Goal: Entertainment & Leisure: Consume media (video, audio)

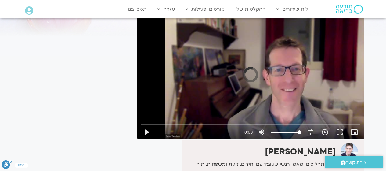
scroll to position [71, 0]
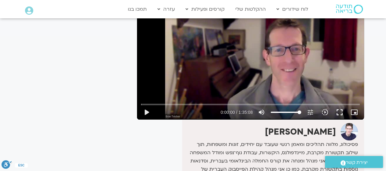
click at [144, 110] on button "play_arrow" at bounding box center [146, 112] width 15 height 15
click at [242, 105] on input "Seek" at bounding box center [250, 104] width 219 height 4
type input "2654.987079"
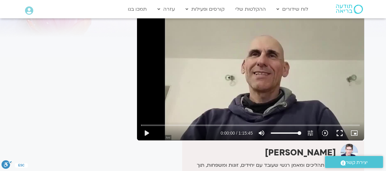
scroll to position [61, 0]
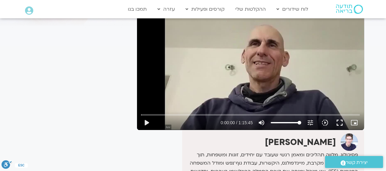
click at [146, 120] on button "play_arrow" at bounding box center [146, 122] width 15 height 15
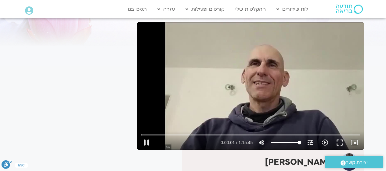
scroll to position [31, 0]
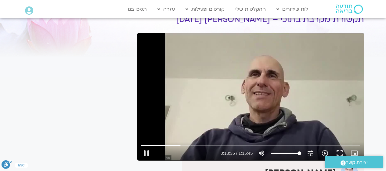
click at [147, 153] on button "pause" at bounding box center [146, 153] width 15 height 15
click at [148, 152] on button "play_arrow" at bounding box center [146, 153] width 15 height 15
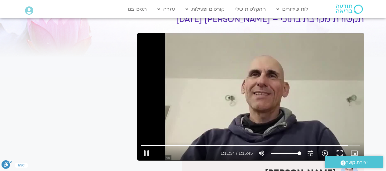
click at [146, 153] on button "pause" at bounding box center [146, 153] width 15 height 15
click at [143, 153] on button "play_arrow" at bounding box center [146, 153] width 15 height 15
click at [144, 151] on button "pause" at bounding box center [146, 153] width 15 height 15
click at [148, 151] on button "play_arrow" at bounding box center [146, 153] width 15 height 15
type input "4545.64"
